Goal: Information Seeking & Learning: Learn about a topic

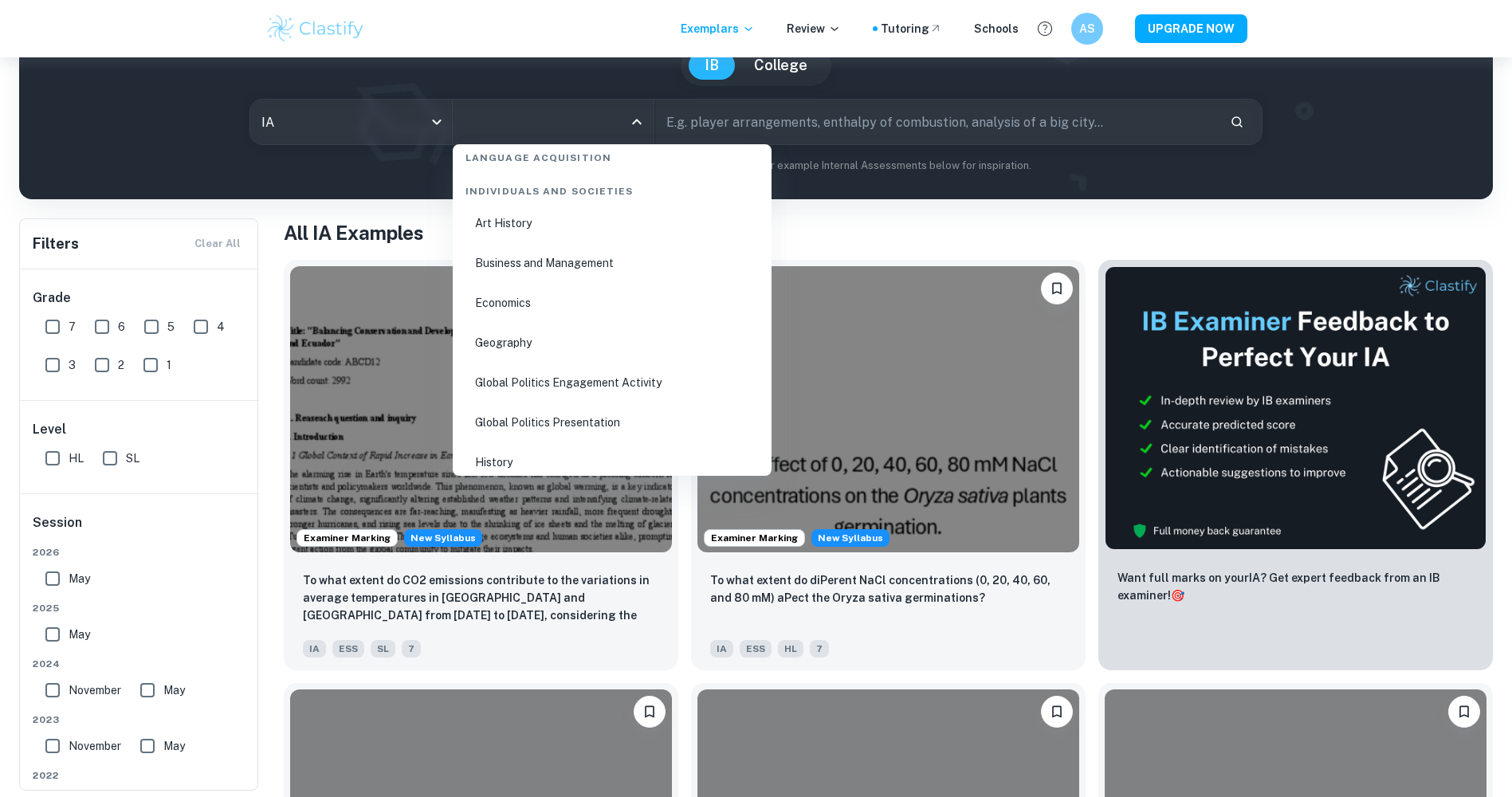
scroll to position [1992, 0]
click at [580, 174] on div "Individuals and Societies" at bounding box center [611, 161] width 306 height 33
click at [580, 183] on li "Business and Management" at bounding box center [611, 183] width 306 height 37
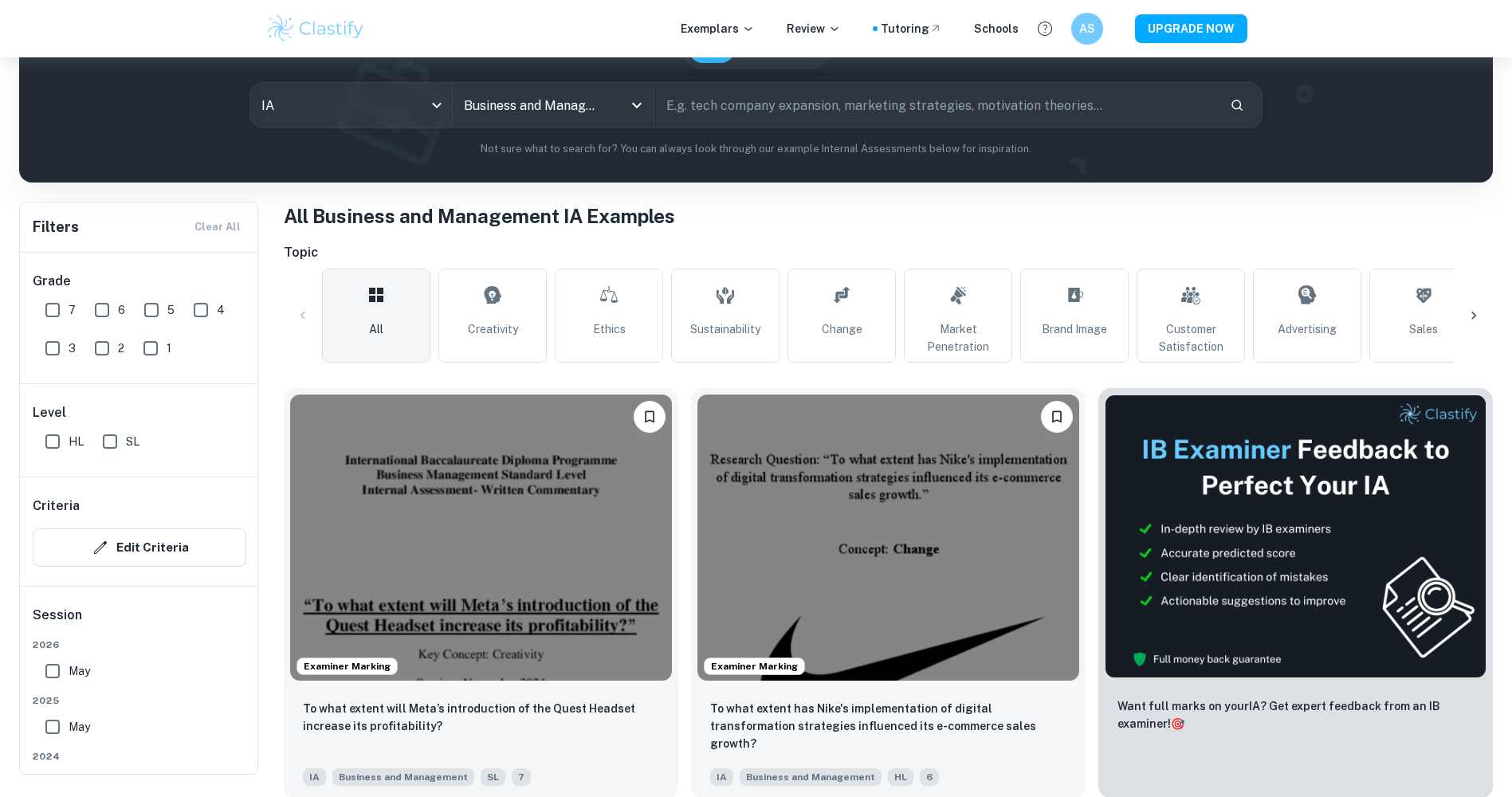
scroll to position [159, 0]
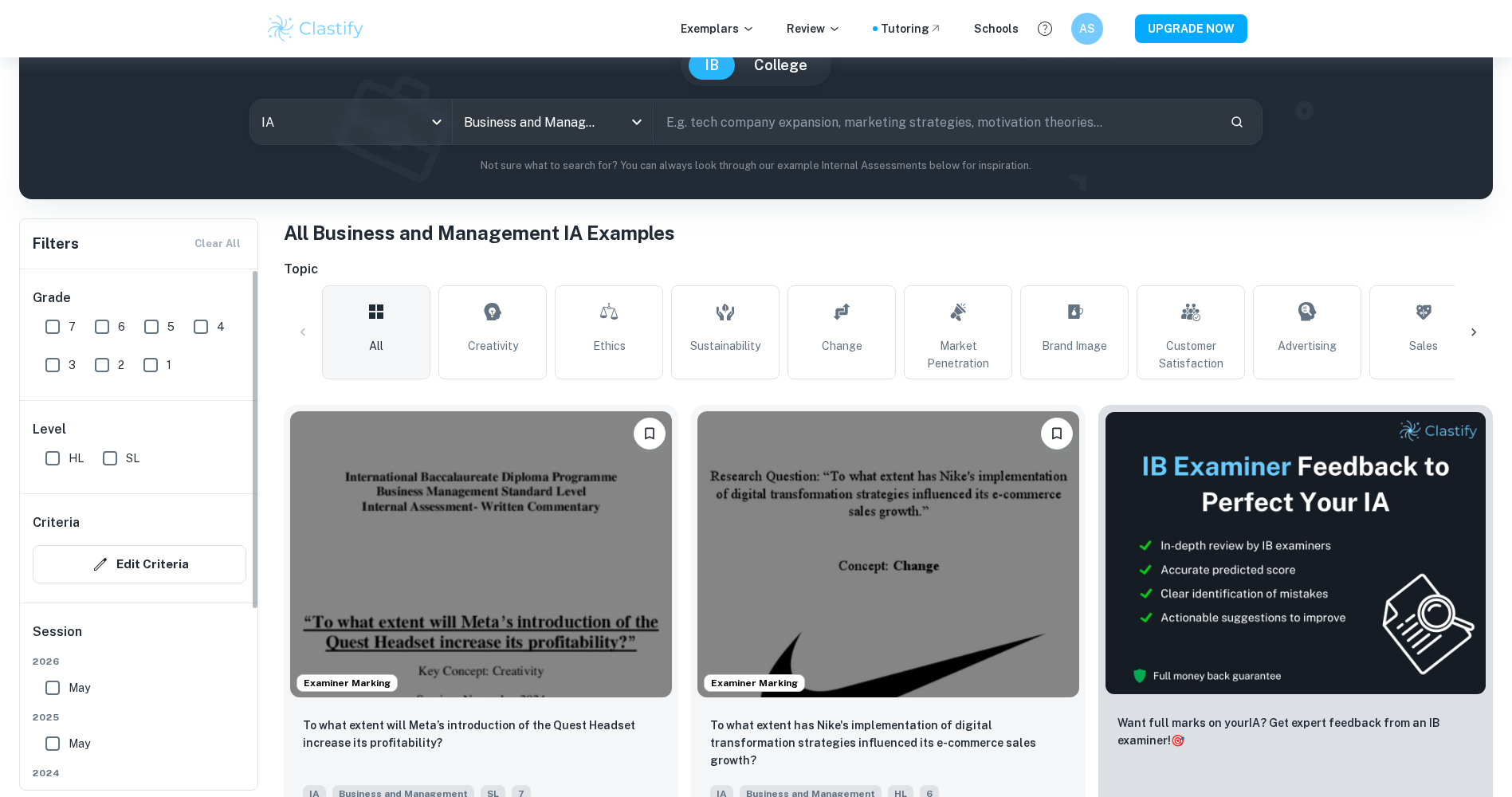
click at [56, 327] on input "7" at bounding box center [53, 327] width 32 height 32
checkbox input "true"
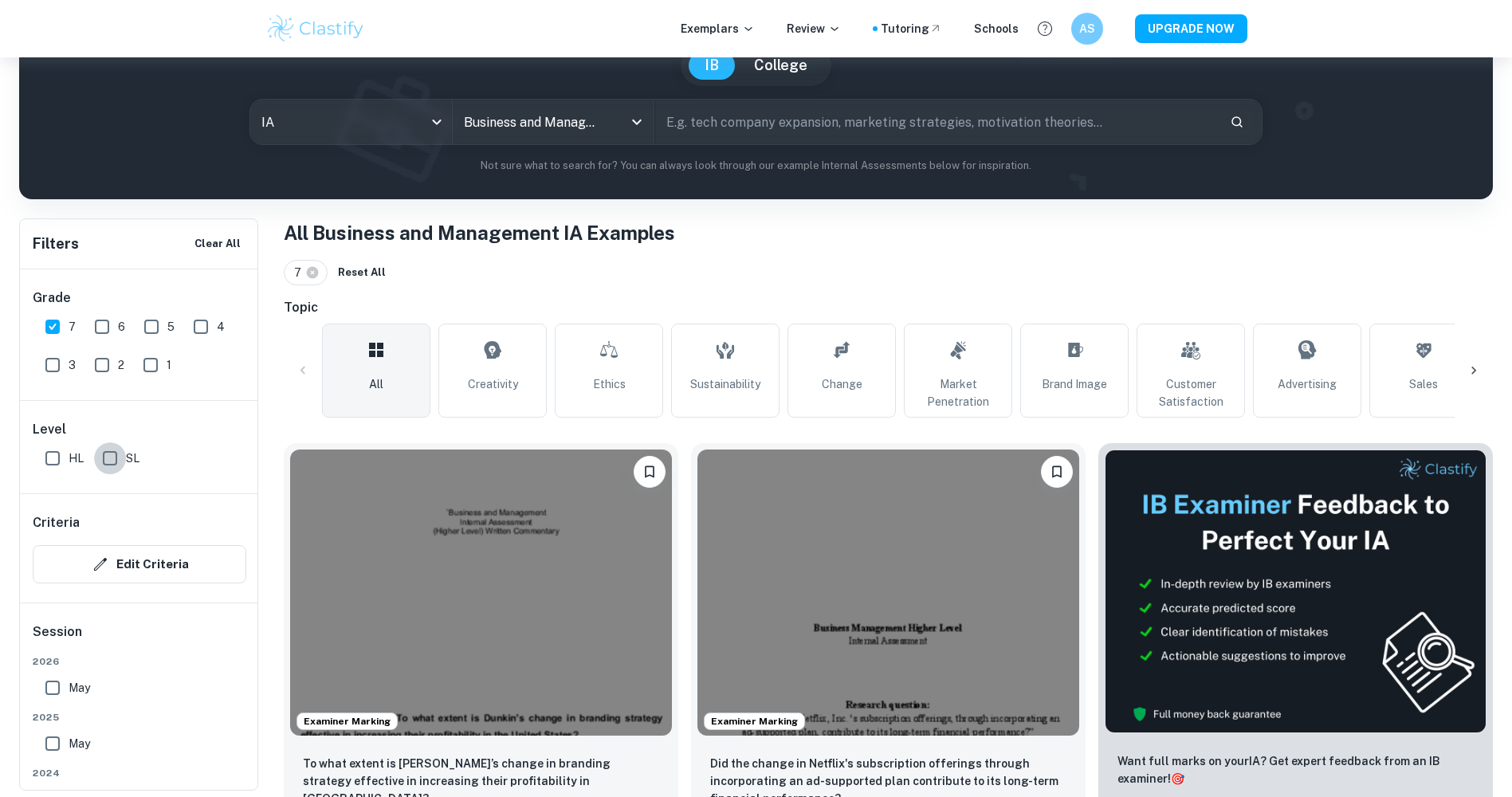
click at [106, 452] on input "SL" at bounding box center [110, 458] width 32 height 32
checkbox input "true"
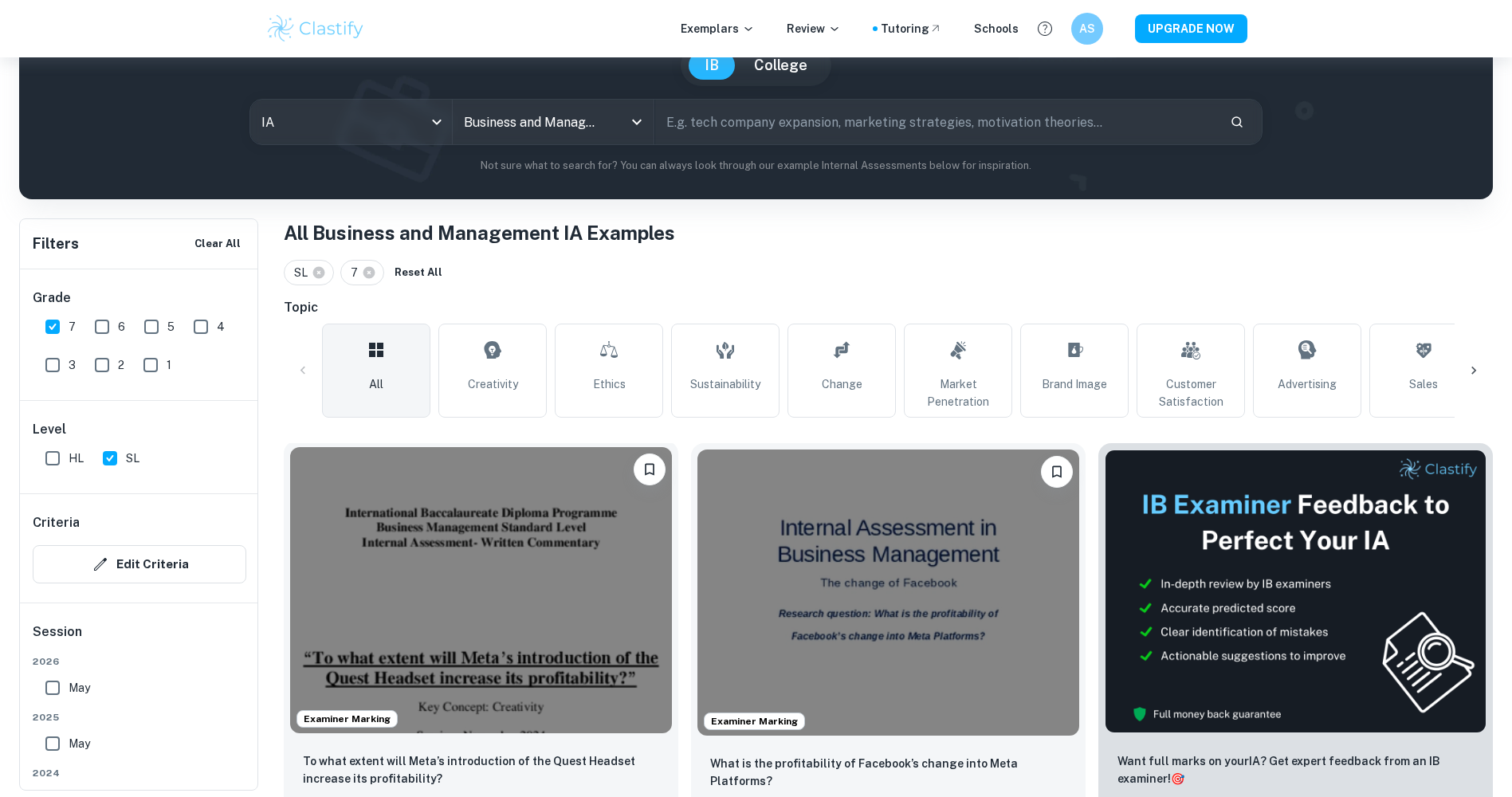
click at [409, 539] on img at bounding box center [480, 590] width 382 height 286
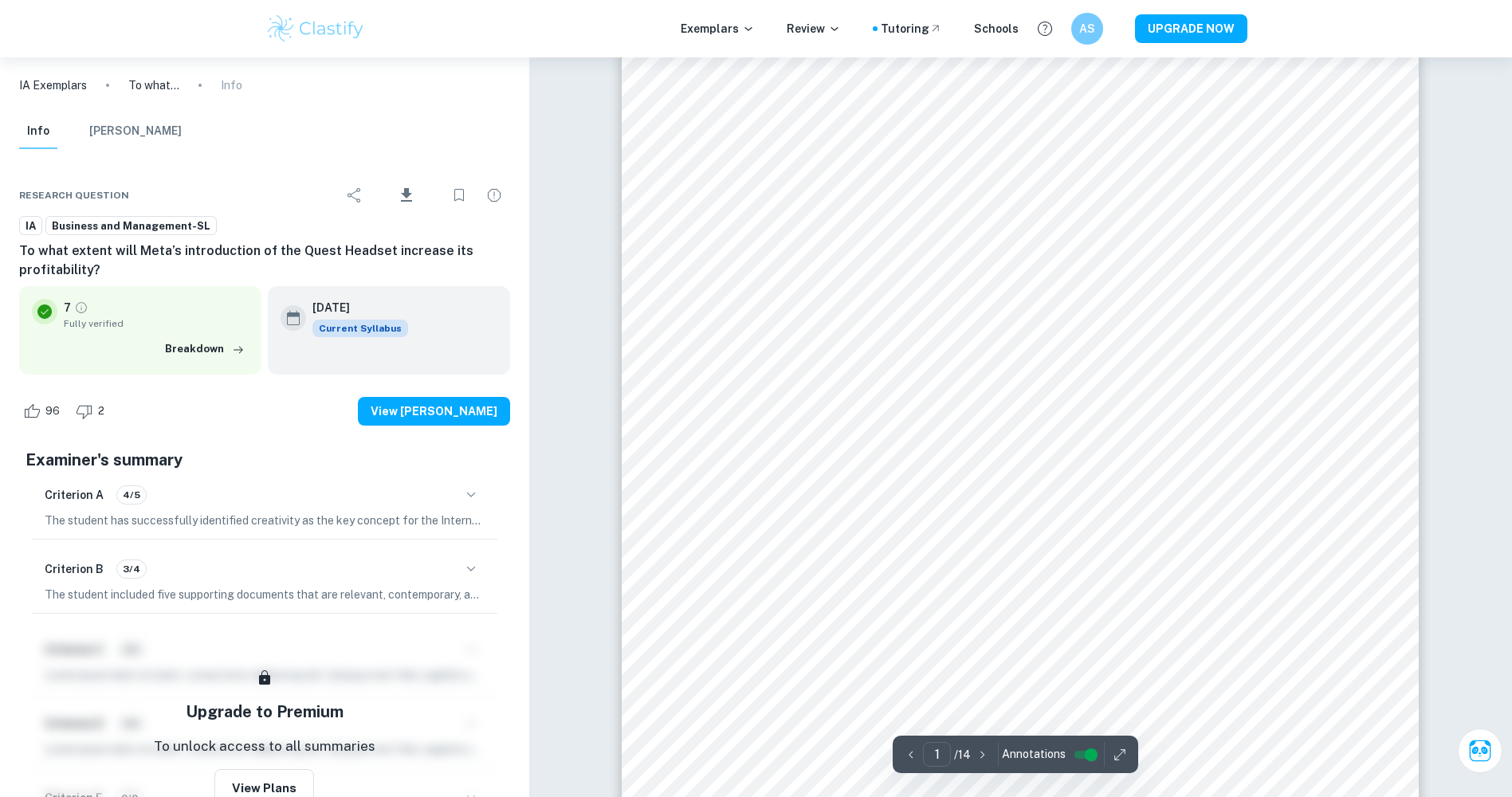
scroll to position [159, 0]
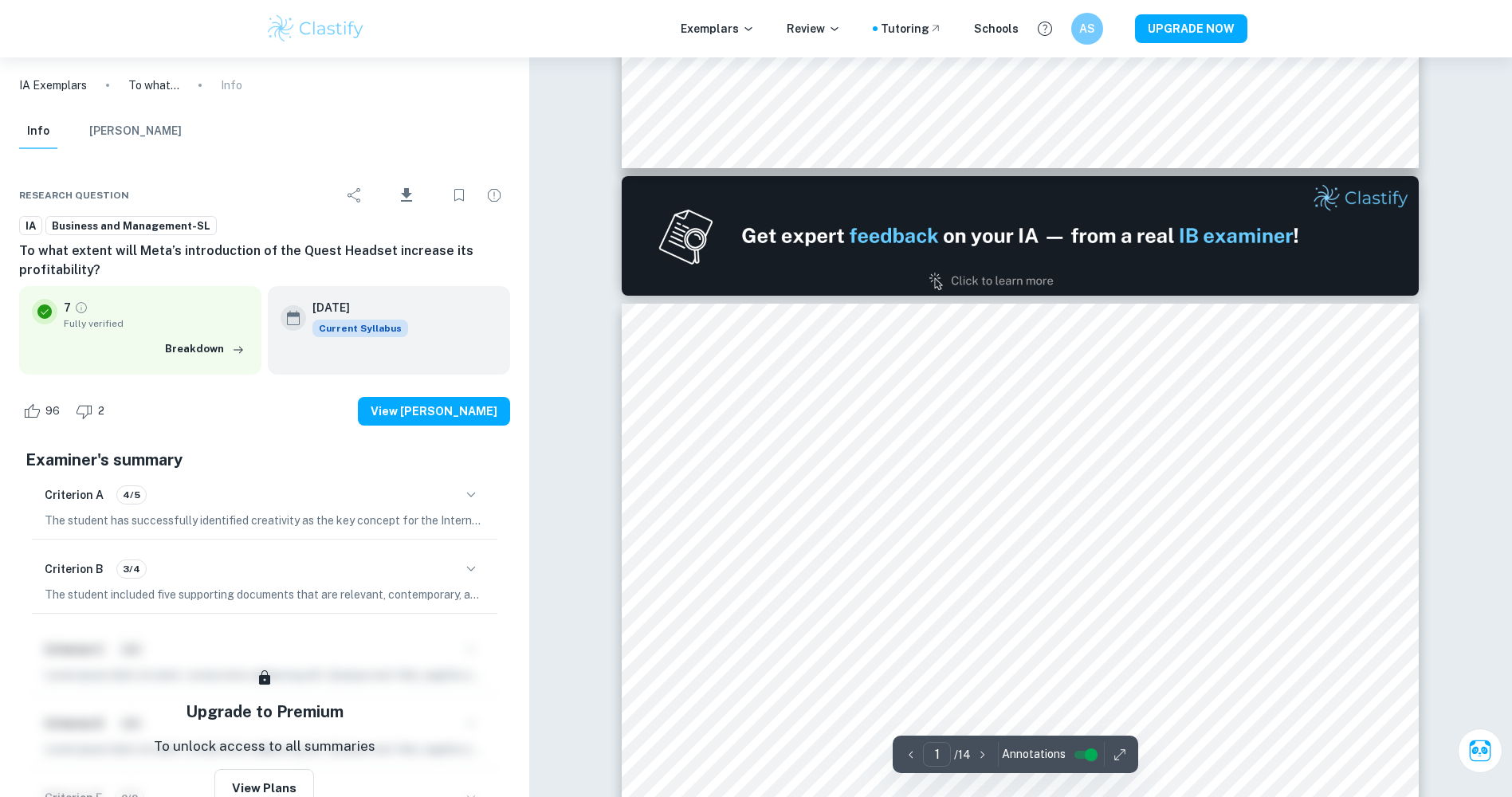
type input "2"
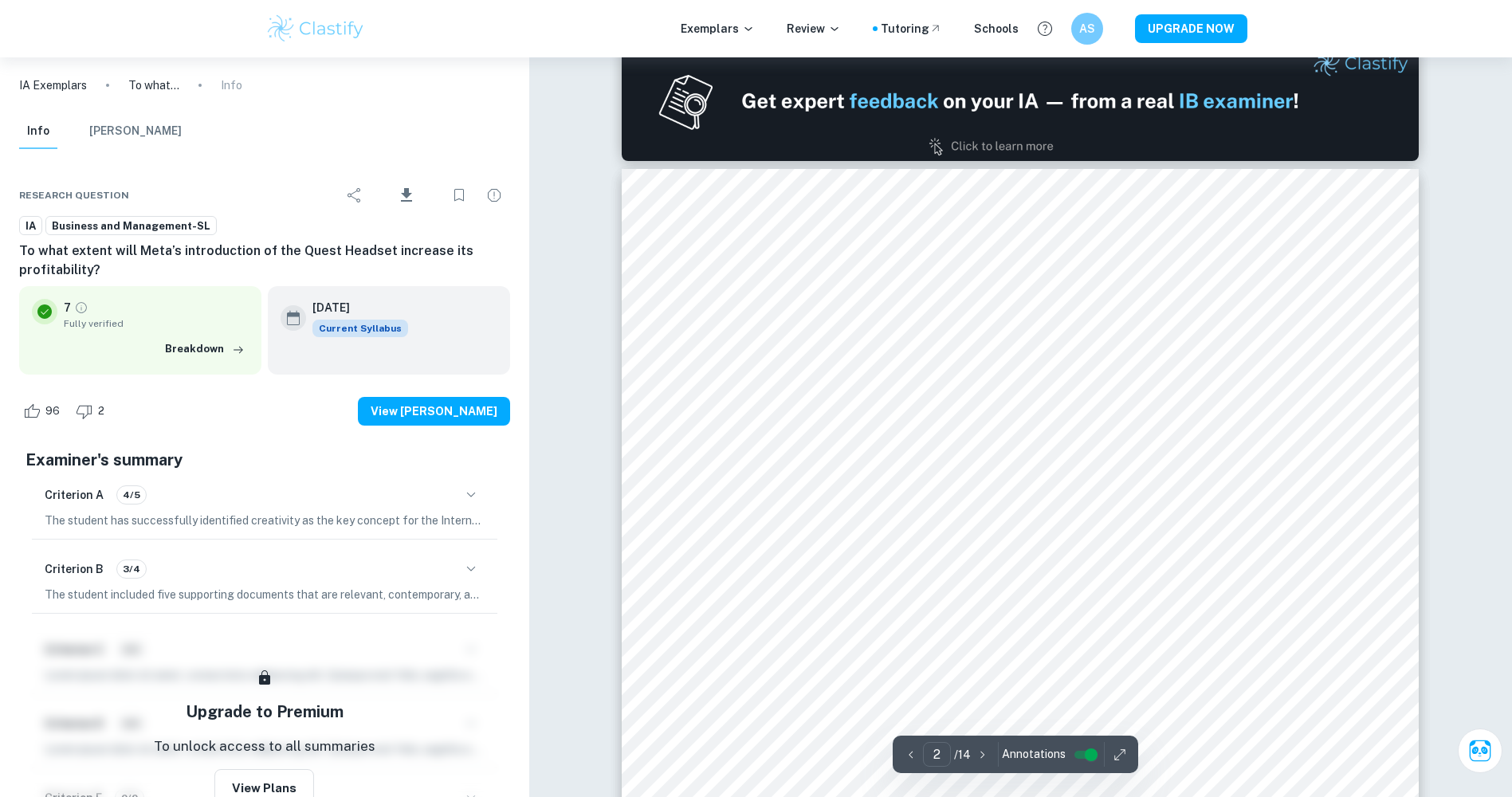
scroll to position [1195, 0]
